Goal: Task Accomplishment & Management: Manage account settings

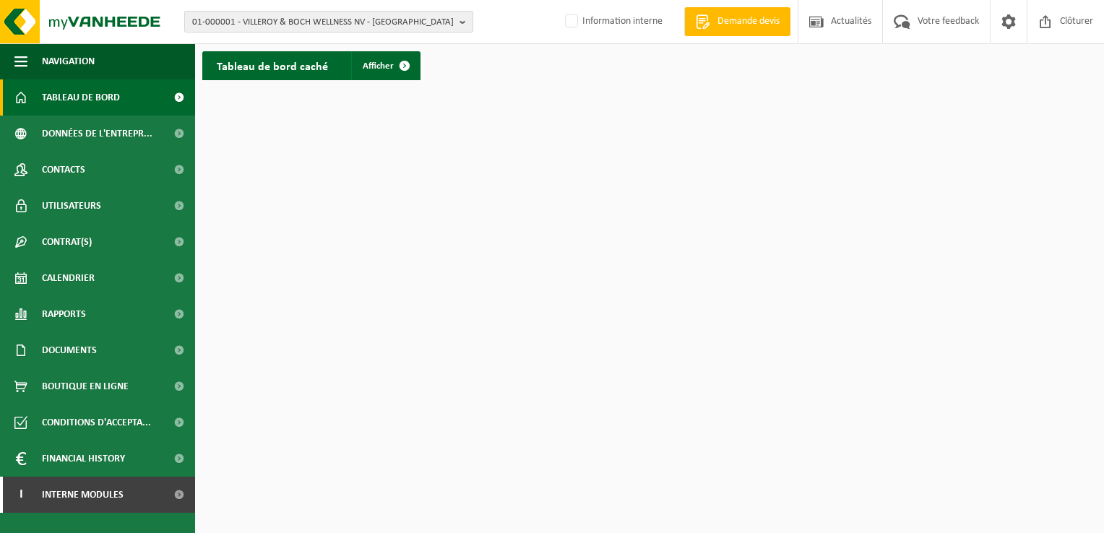
click at [462, 22] on b "button" at bounding box center [466, 22] width 13 height 20
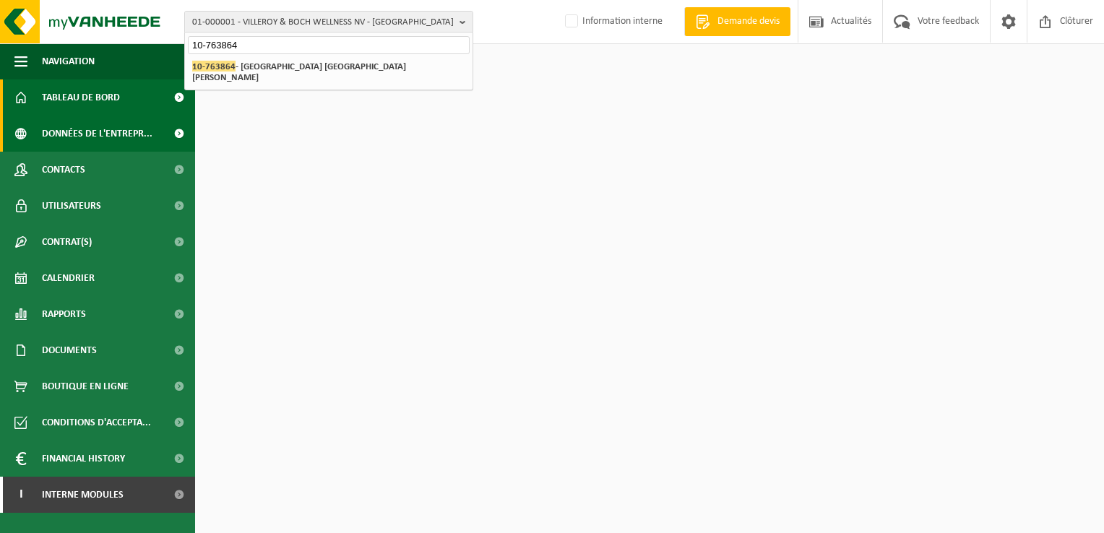
type input "10-763864"
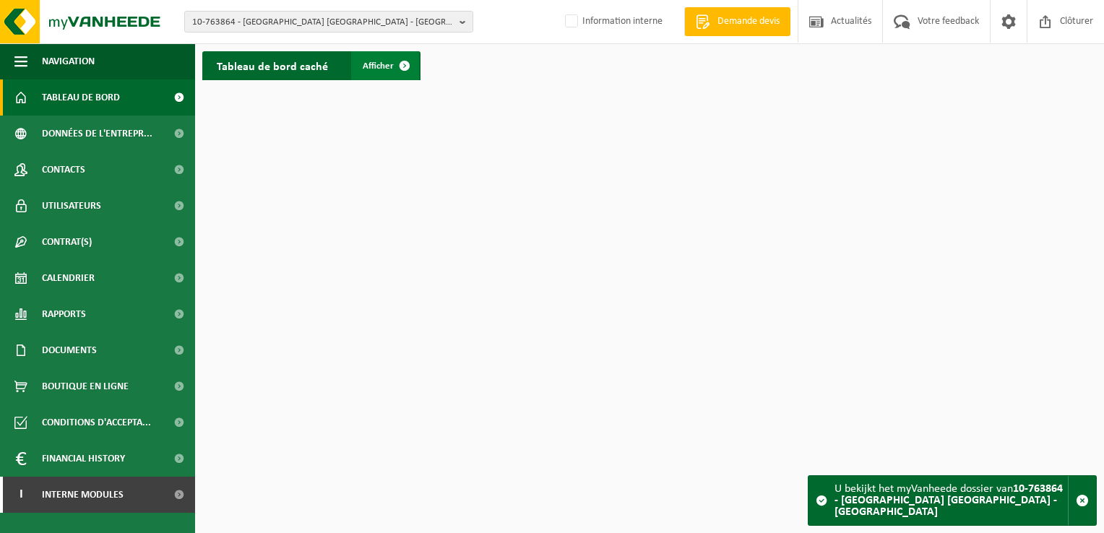
click at [382, 62] on span "Afficher" at bounding box center [378, 65] width 31 height 9
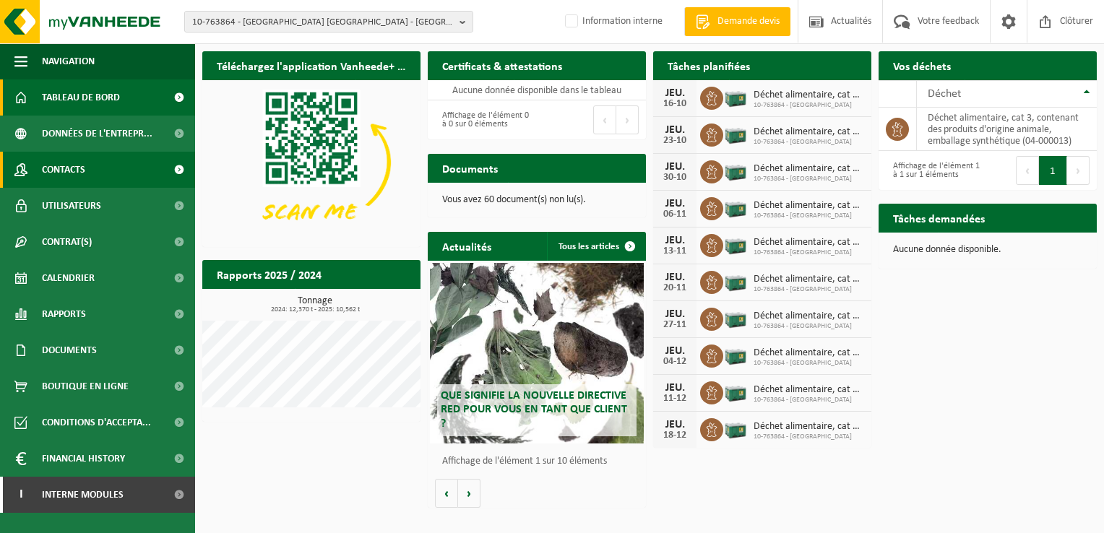
click at [70, 174] on span "Contacts" at bounding box center [63, 170] width 43 height 36
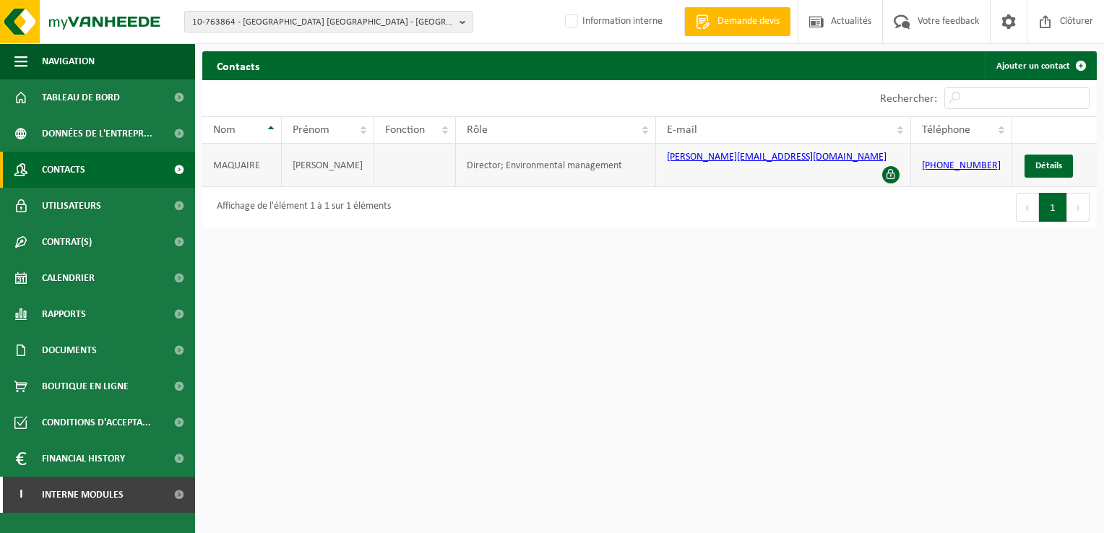
click at [890, 166] on span at bounding box center [890, 174] width 17 height 17
click at [1057, 161] on span "Détails" at bounding box center [1049, 165] width 27 height 9
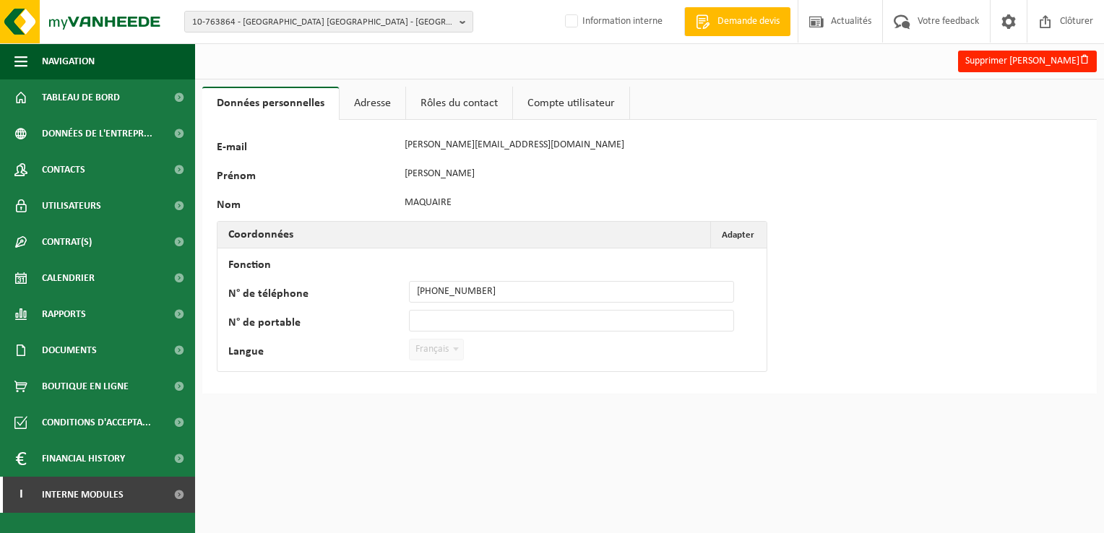
click at [383, 97] on link "Adresse" at bounding box center [373, 103] width 66 height 33
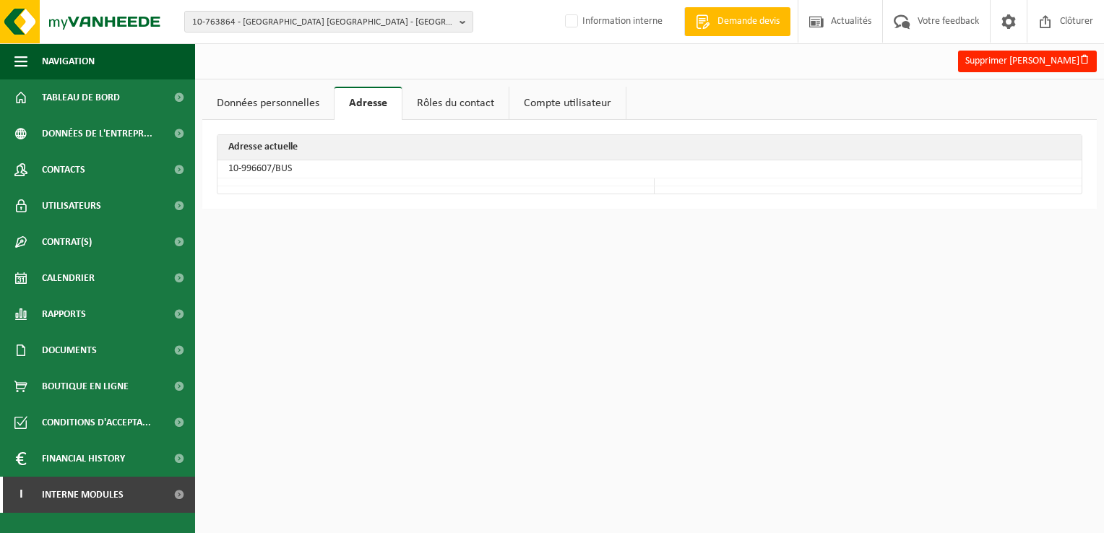
click at [460, 100] on link "Rôles du contact" at bounding box center [456, 103] width 106 height 33
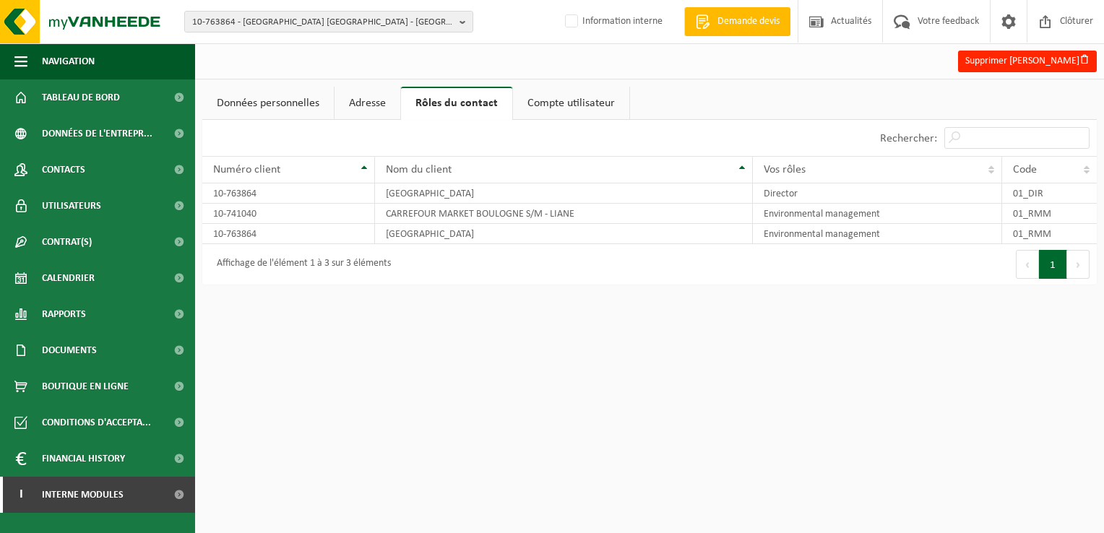
click at [557, 103] on link "Compte utilisateur" at bounding box center [571, 103] width 116 height 33
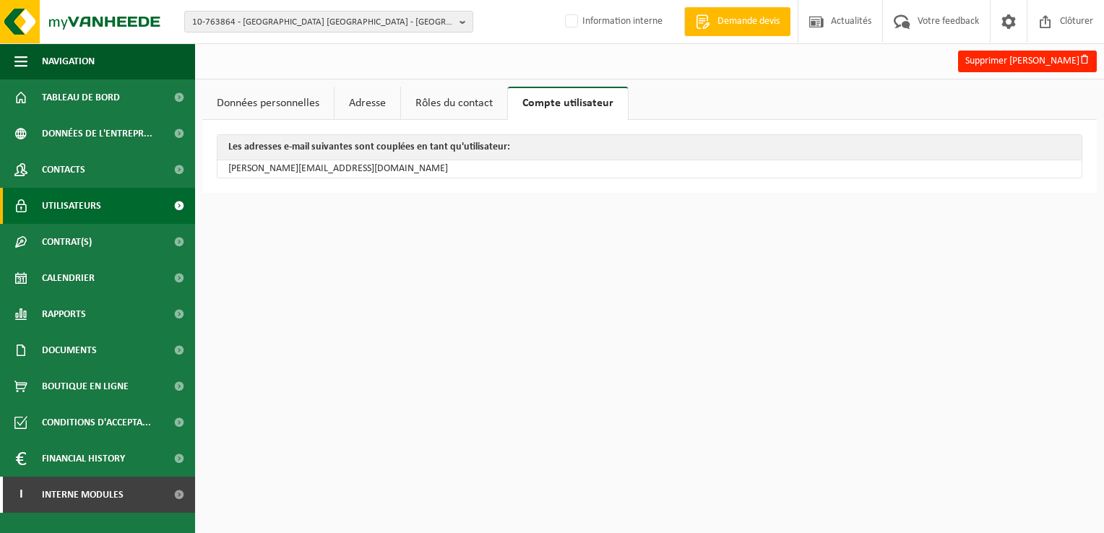
click at [116, 199] on link "Utilisateurs" at bounding box center [97, 206] width 195 height 36
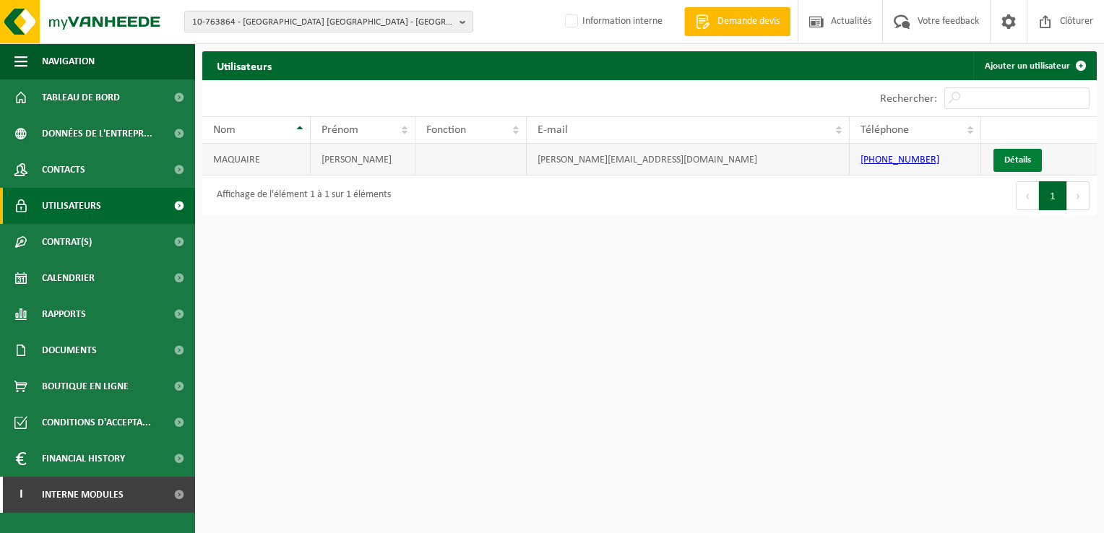
click at [1026, 157] on link "Détails" at bounding box center [1018, 160] width 48 height 23
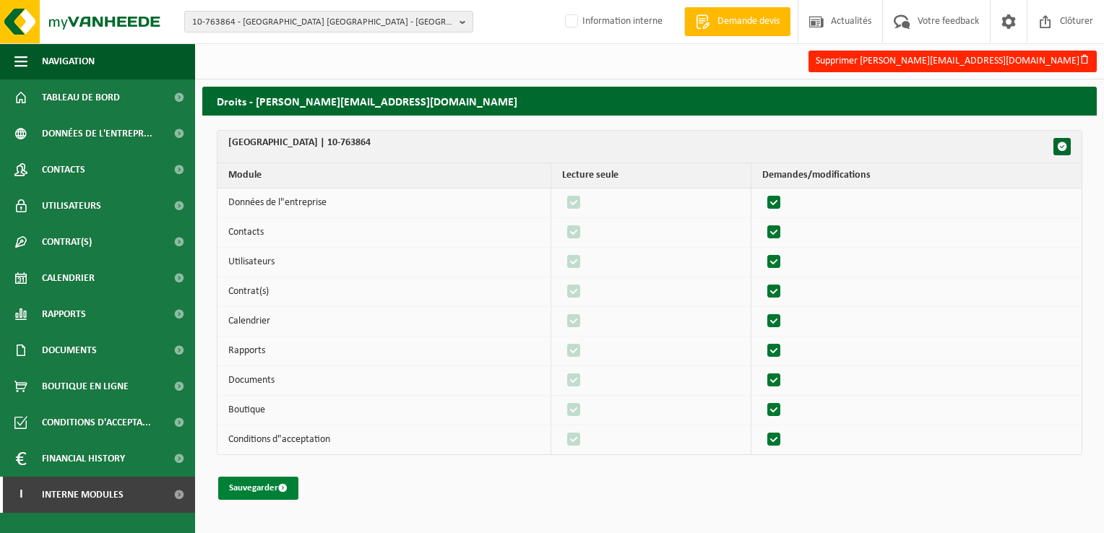
click at [263, 481] on button "Sauvegarder" at bounding box center [258, 488] width 80 height 23
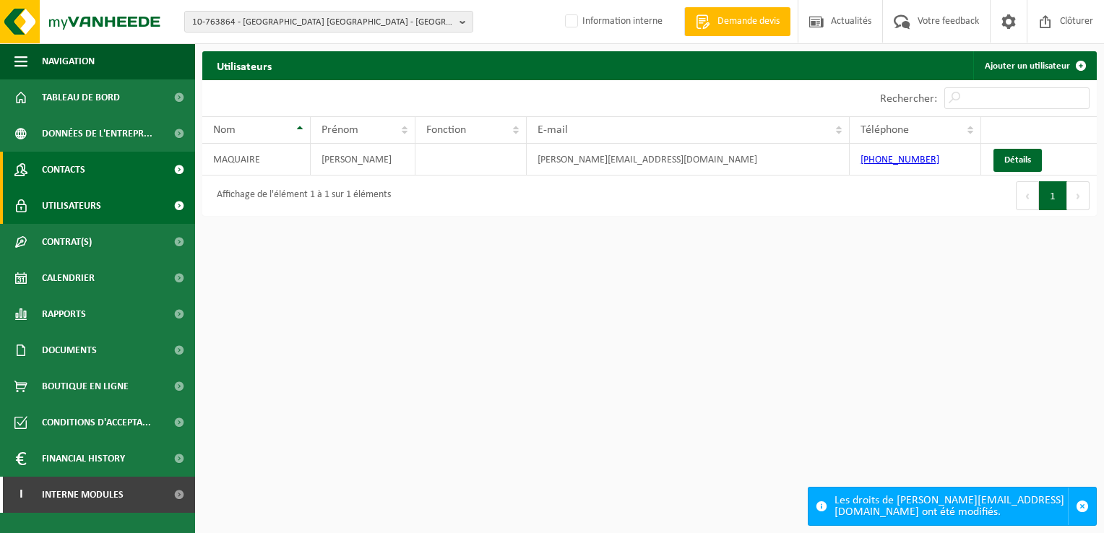
click at [88, 168] on link "Contacts" at bounding box center [97, 170] width 195 height 36
